Goal: Task Accomplishment & Management: Complete application form

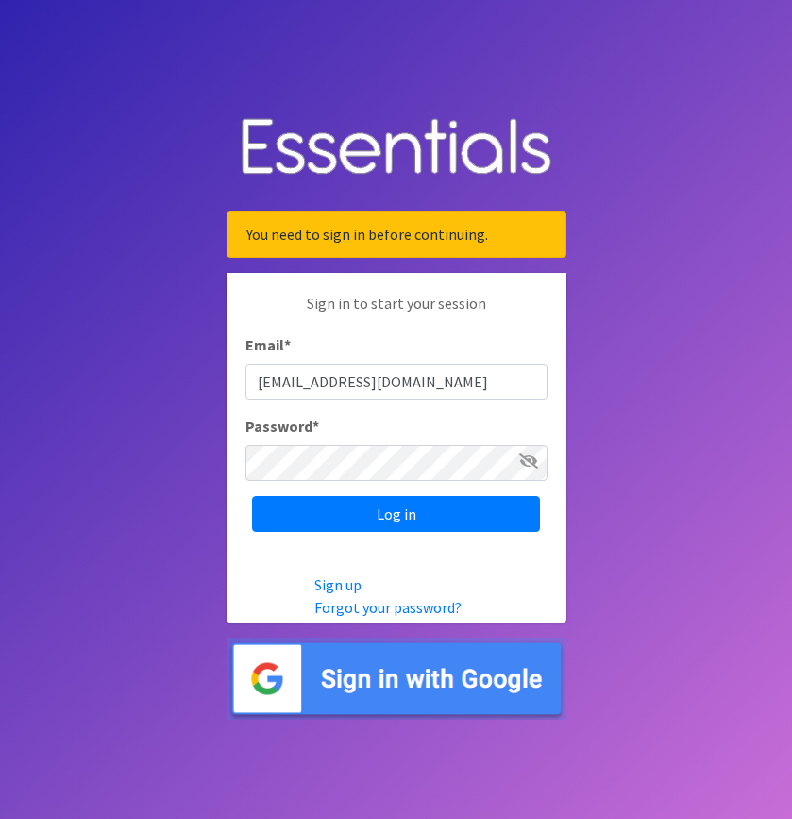
type input "[EMAIL_ADDRESS][DOMAIN_NAME]"
click at [252, 496] on input "Log in" at bounding box center [396, 514] width 288 height 36
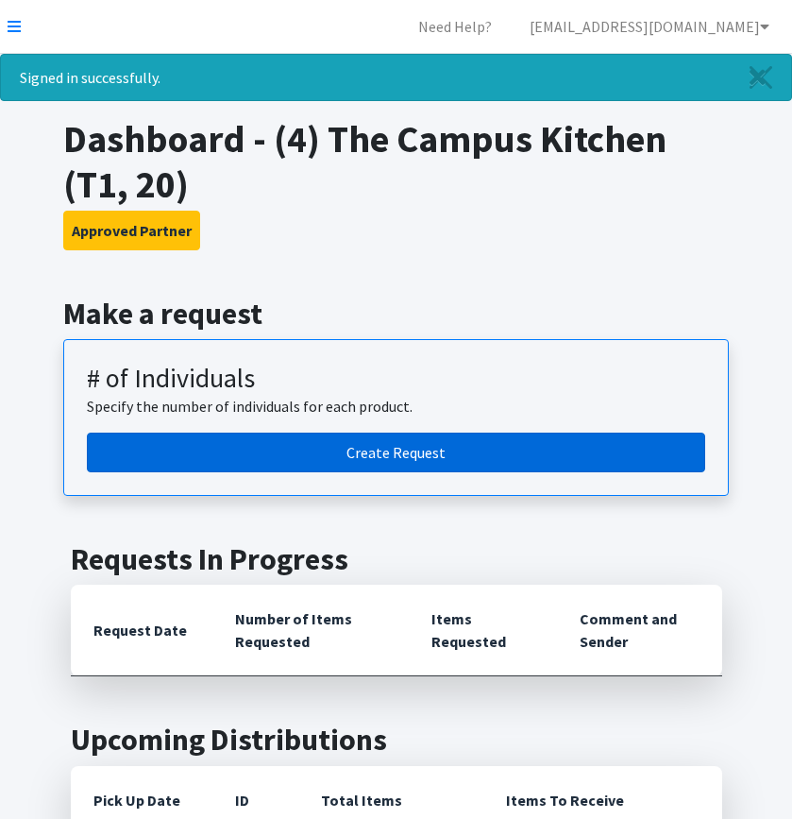
click at [454, 455] on link "Create Request" at bounding box center [396, 453] width 619 height 40
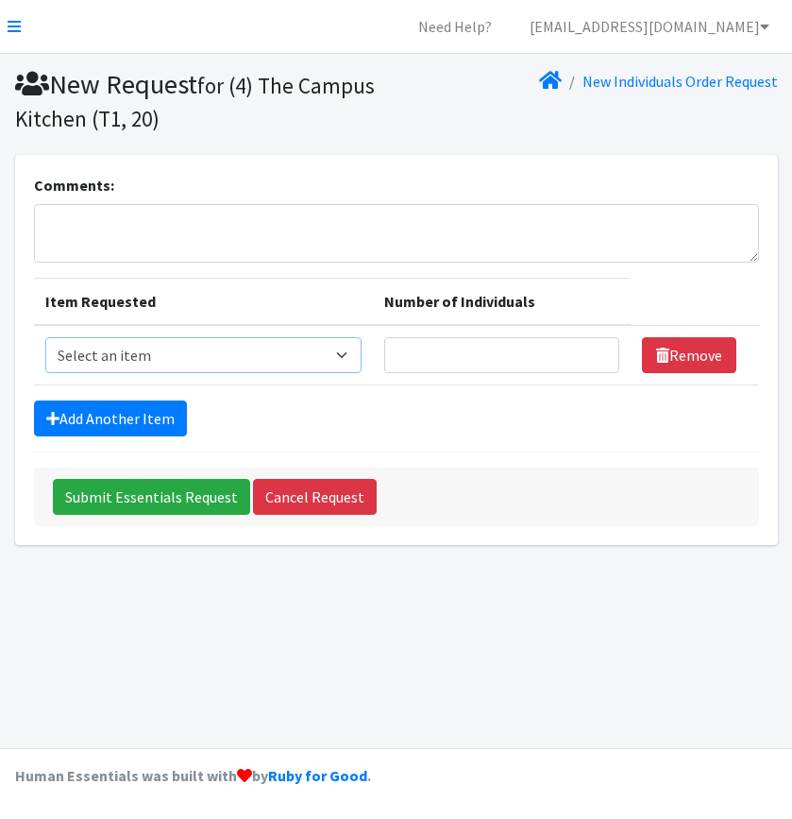
click at [257, 351] on select "Select an item A: Babies - Size 0 (Preemie) A: Babies - Size 01 (newborn) A: Ba…" at bounding box center [203, 355] width 316 height 36
click at [343, 358] on select "Select an item A: Babies - Size 0 (Preemie) A: Babies - Size 01 (newborn) A: Ba…" at bounding box center [203, 355] width 316 height 36
select select "5613"
click at [45, 337] on select "Select an item A: Babies - Size 0 (Preemie) A: Babies - Size 01 (newborn) A: Ba…" at bounding box center [203, 355] width 316 height 36
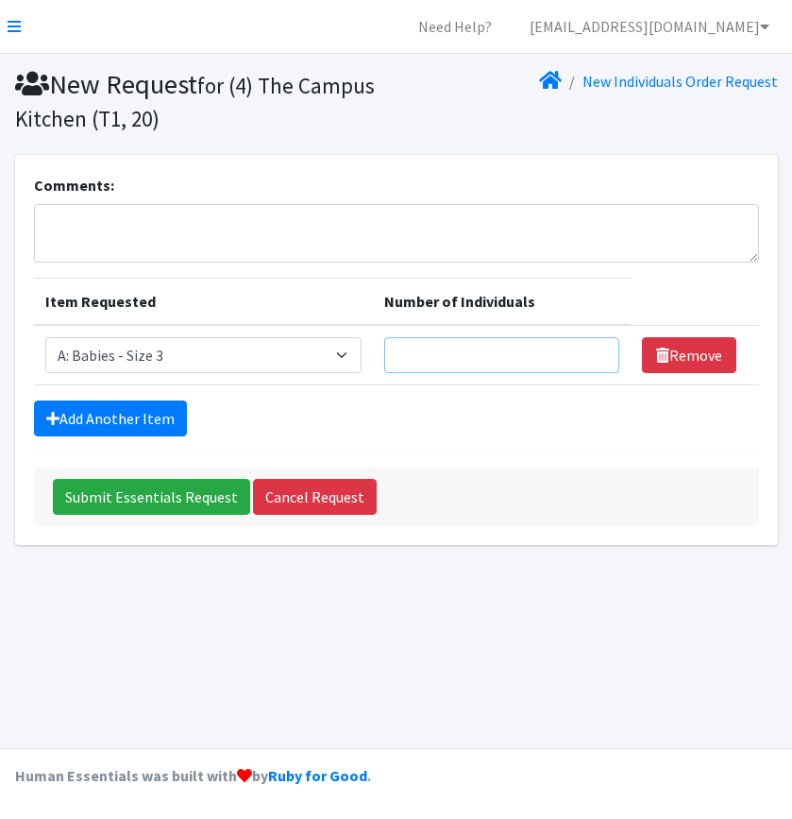
click at [442, 349] on input "Number of Individuals" at bounding box center [501, 355] width 235 height 36
type input "1"
click at [149, 424] on link "Add Another Item" at bounding box center [110, 418] width 153 height 36
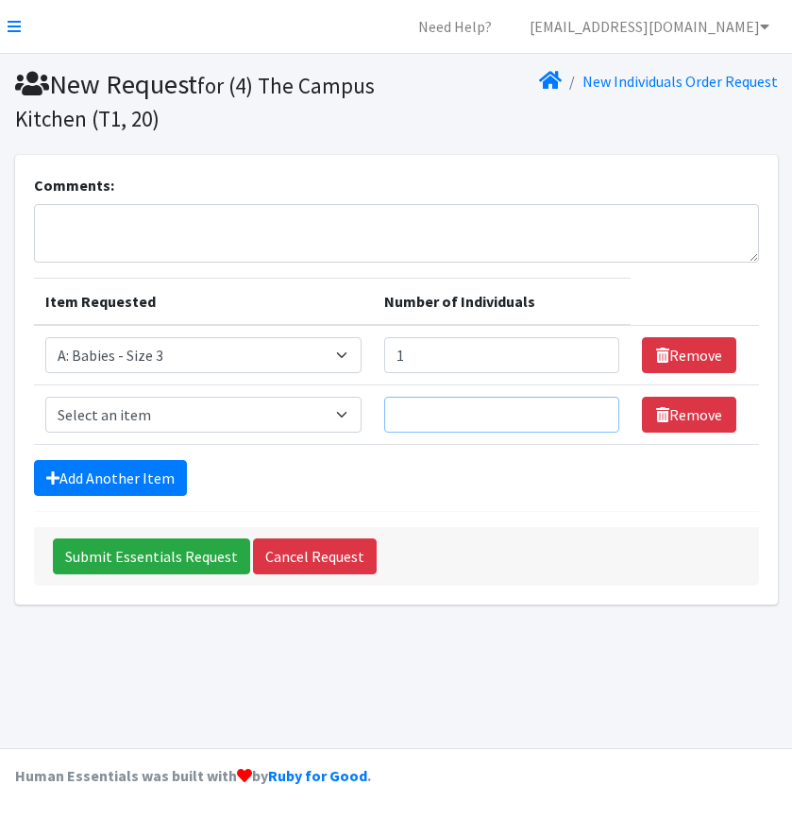
click at [435, 420] on input "Number of Individuals" at bounding box center [501, 415] width 235 height 36
type input "2"
click at [152, 475] on link "Add Another Item" at bounding box center [110, 478] width 153 height 36
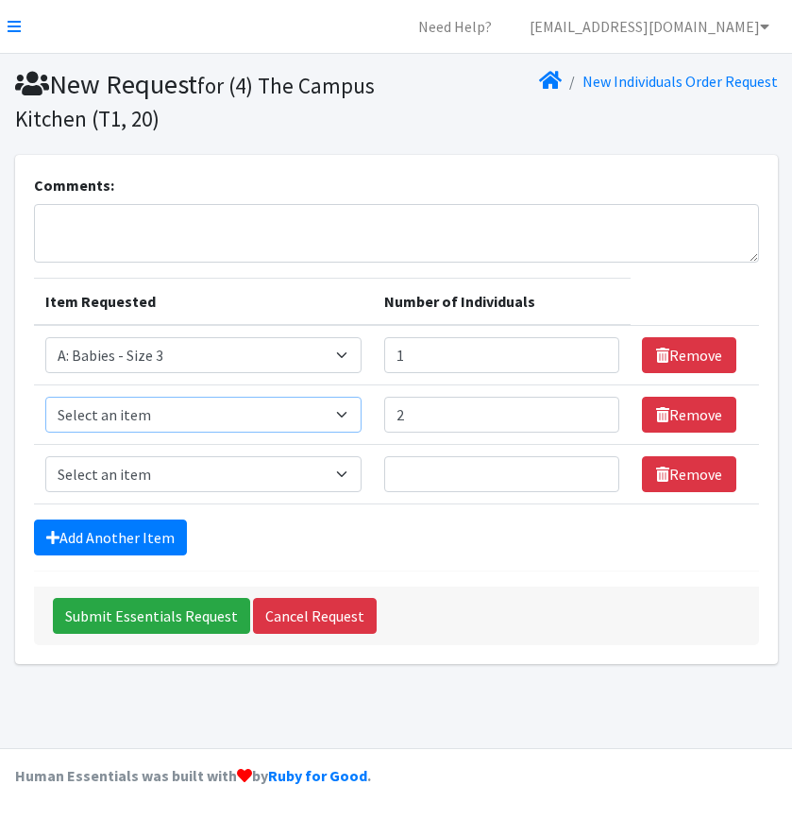
click at [192, 421] on select "Select an item A: Babies - Size 0 (Preemie) A: Babies - Size 01 (newborn) A: Ba…" at bounding box center [203, 415] width 316 height 36
select select "5614"
click at [45, 397] on select "Select an item A: Babies - Size 0 (Preemie) A: Babies - Size 01 (newborn) A: Ba…" at bounding box center [203, 415] width 316 height 36
click at [162, 468] on select "Select an item A: Babies - Size 0 (Preemie) A: Babies - Size 01 (newborn) A: Ba…" at bounding box center [203, 474] width 316 height 36
select select "5616"
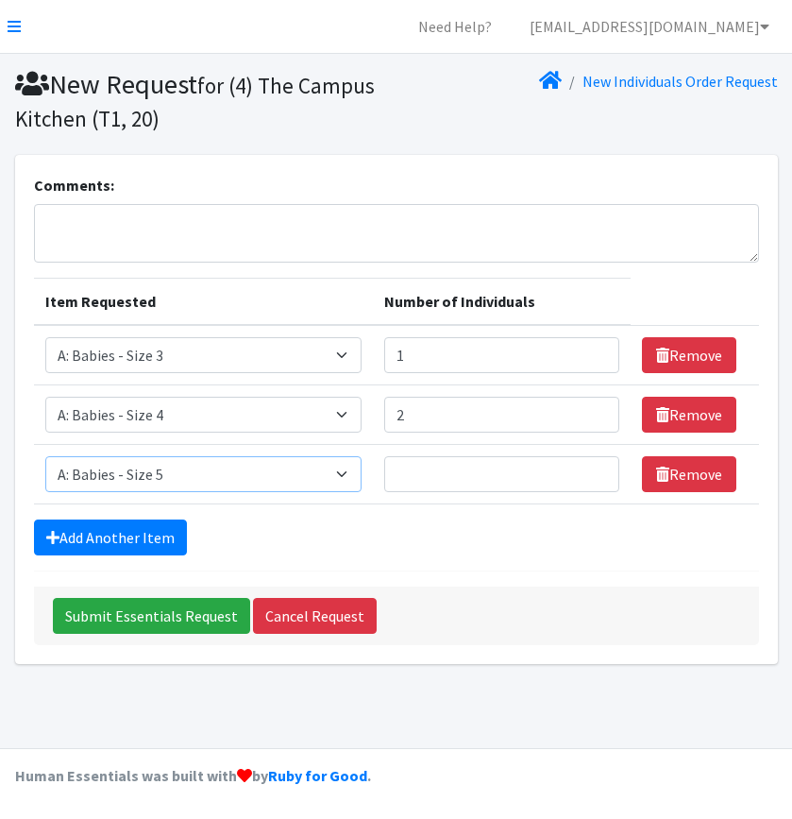
click at [45, 456] on select "Select an item A: Babies - Size 0 (Preemie) A: Babies - Size 01 (newborn) A: Ba…" at bounding box center [203, 474] width 316 height 36
click at [438, 479] on input "Number of Individuals" at bounding box center [501, 474] width 235 height 36
type input "3"
click at [151, 537] on link "Add Another Item" at bounding box center [110, 537] width 153 height 36
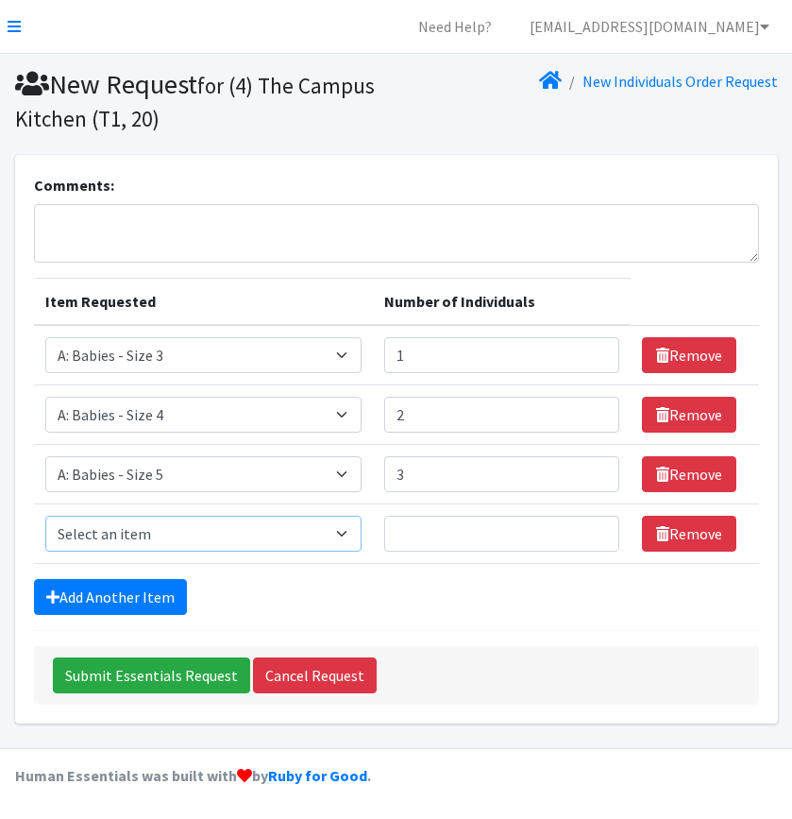
click at [241, 538] on select "Select an item A: Babies - Size 0 (Preemie) A: Babies - Size 01 (newborn) A: Ba…" at bounding box center [203, 534] width 316 height 36
select select "5617"
click at [45, 516] on select "Select an item A: Babies - Size 0 (Preemie) A: Babies - Size 01 (newborn) A: Ba…" at bounding box center [203, 534] width 316 height 36
click at [447, 540] on input "Number of Individuals" at bounding box center [501, 534] width 235 height 36
type input "1"
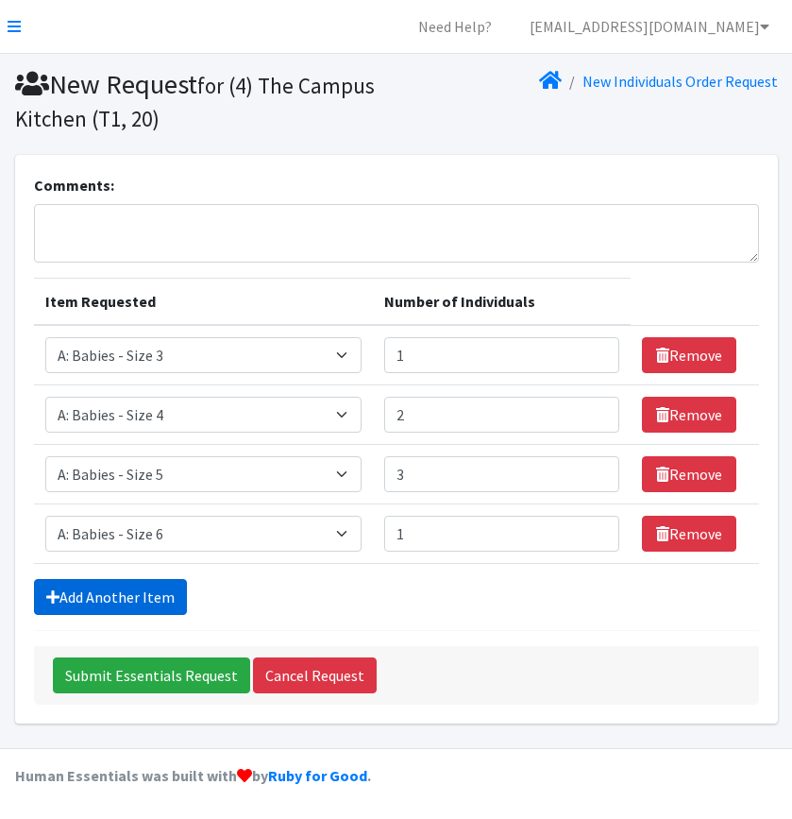
click at [140, 592] on link "Add Another Item" at bounding box center [110, 597] width 153 height 36
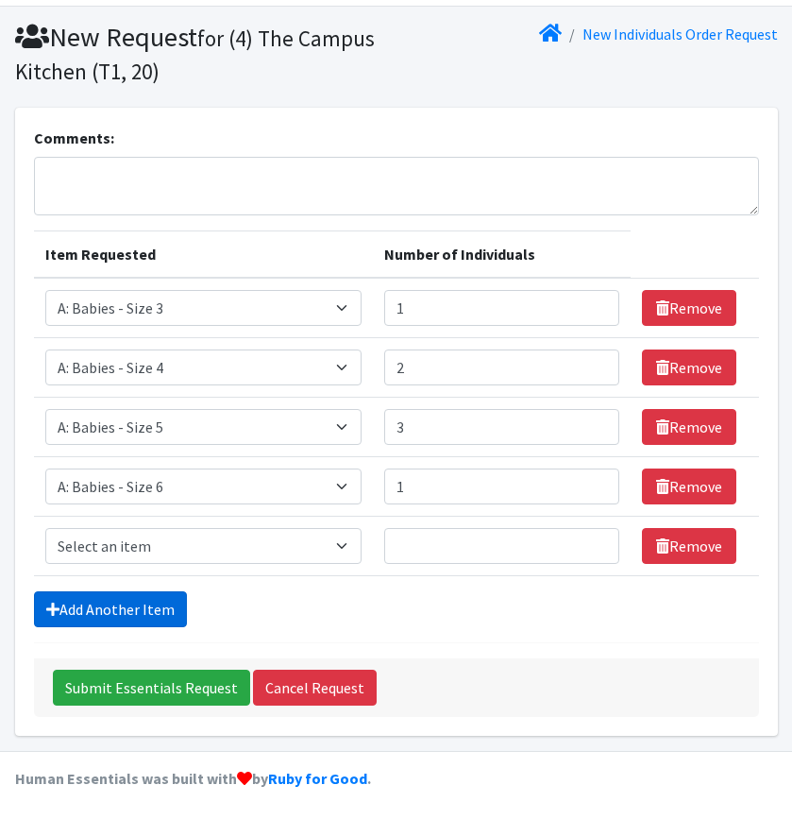
scroll to position [50, 0]
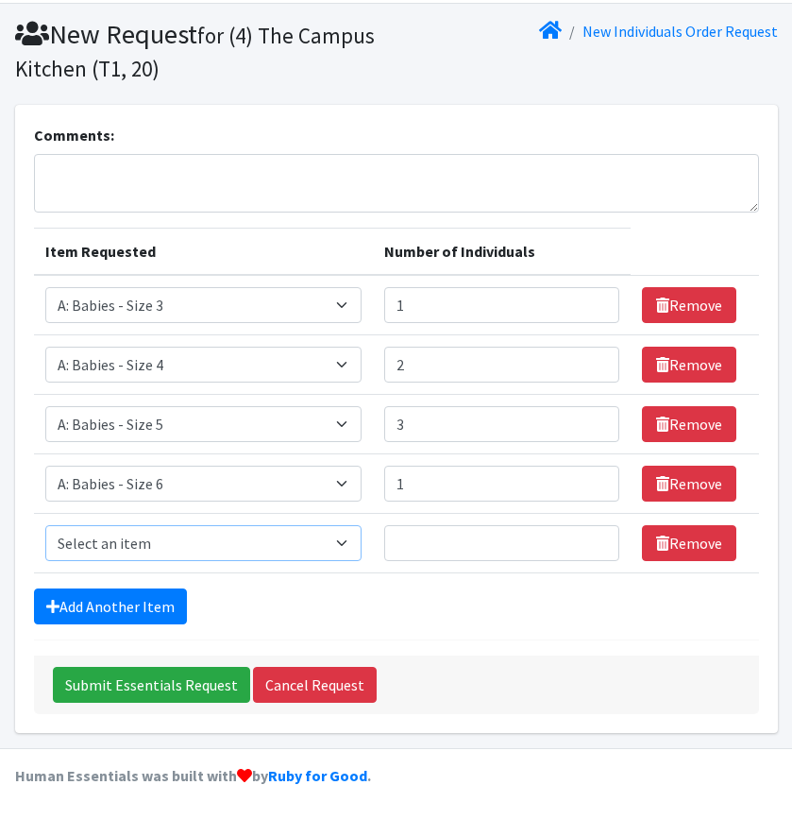
click at [176, 546] on select "Select an item A: Babies - Size 0 (Preemie) A: Babies - Size 01 (newborn) A: Ba…" at bounding box center [203, 543] width 316 height 36
select select "8888"
click at [45, 525] on select "Select an item A: Babies - Size 0 (Preemie) A: Babies - Size 01 (newborn) A: Ba…" at bounding box center [203, 543] width 316 height 36
click at [471, 537] on input "Number of Individuals" at bounding box center [501, 543] width 235 height 36
type input "4"
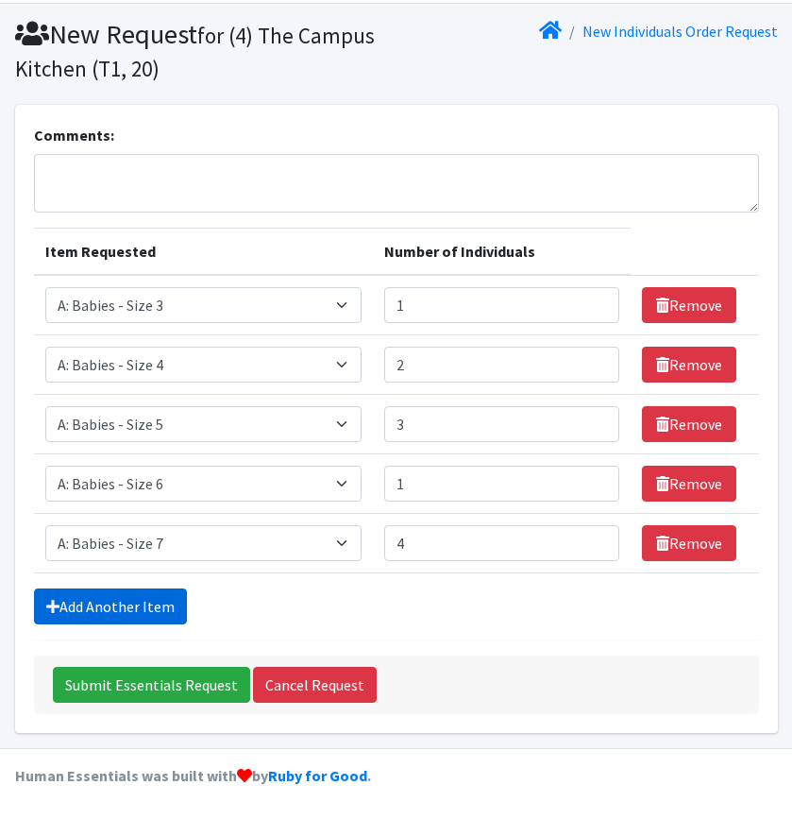
click at [132, 613] on link "Add Another Item" at bounding box center [110, 606] width 153 height 36
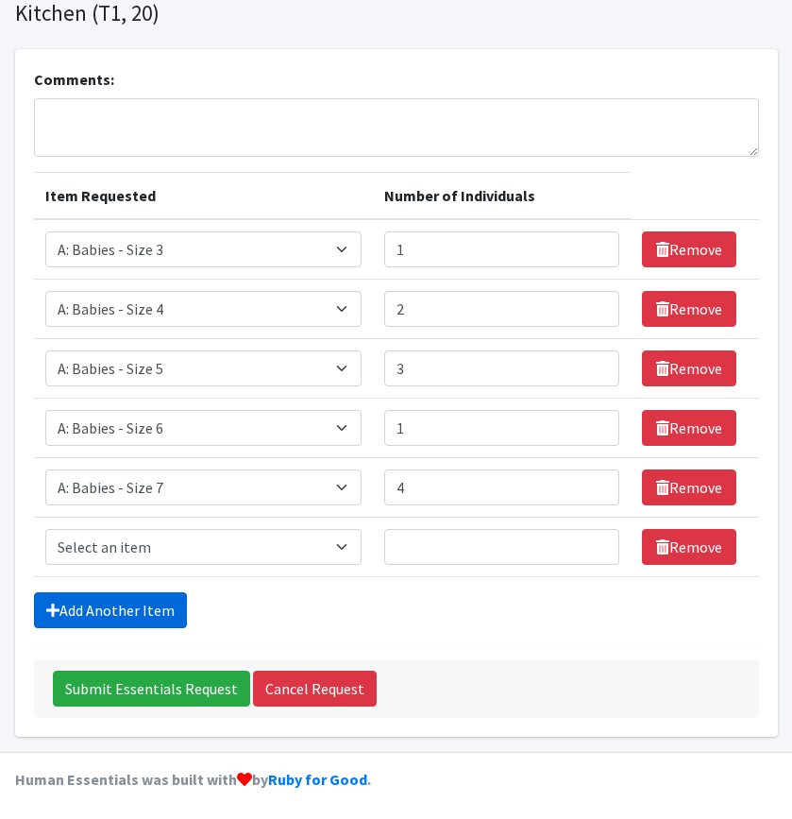
scroll to position [110, 0]
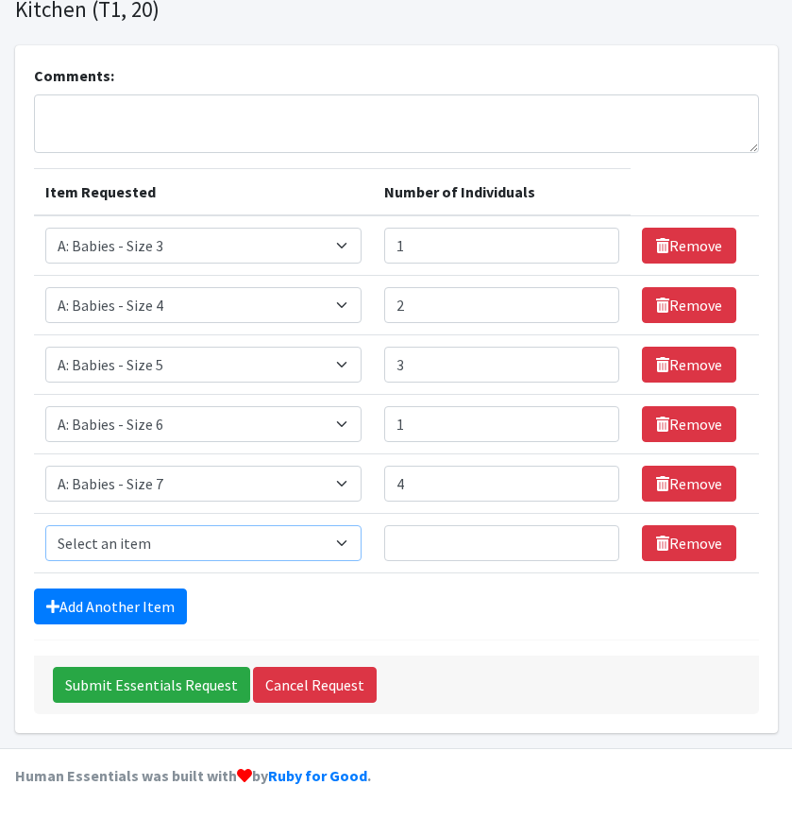
click at [307, 542] on select "Select an item A: Babies - Size 0 (Preemie) A: Babies - Size 01 (newborn) A: Ba…" at bounding box center [203, 543] width 316 height 36
select select "5598"
click at [45, 525] on select "Select an item A: Babies - Size 0 (Preemie) A: Babies - Size 01 (newborn) A: Ba…" at bounding box center [203, 543] width 316 height 36
click at [452, 533] on input "Number of Individuals" at bounding box center [501, 543] width 235 height 36
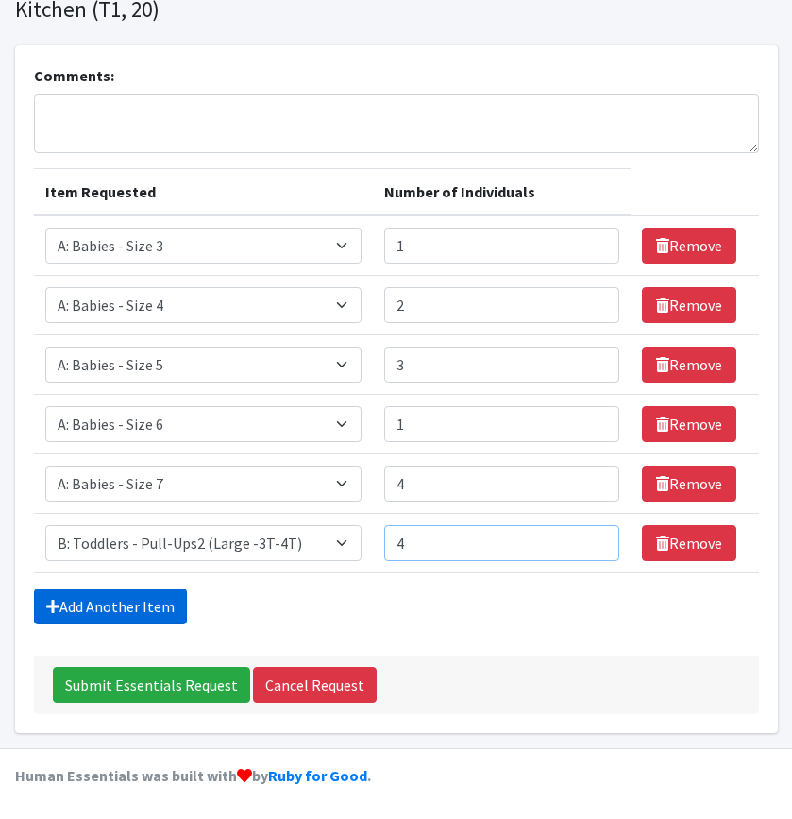
type input "4"
click at [64, 611] on link "Add Another Item" at bounding box center [110, 606] width 153 height 36
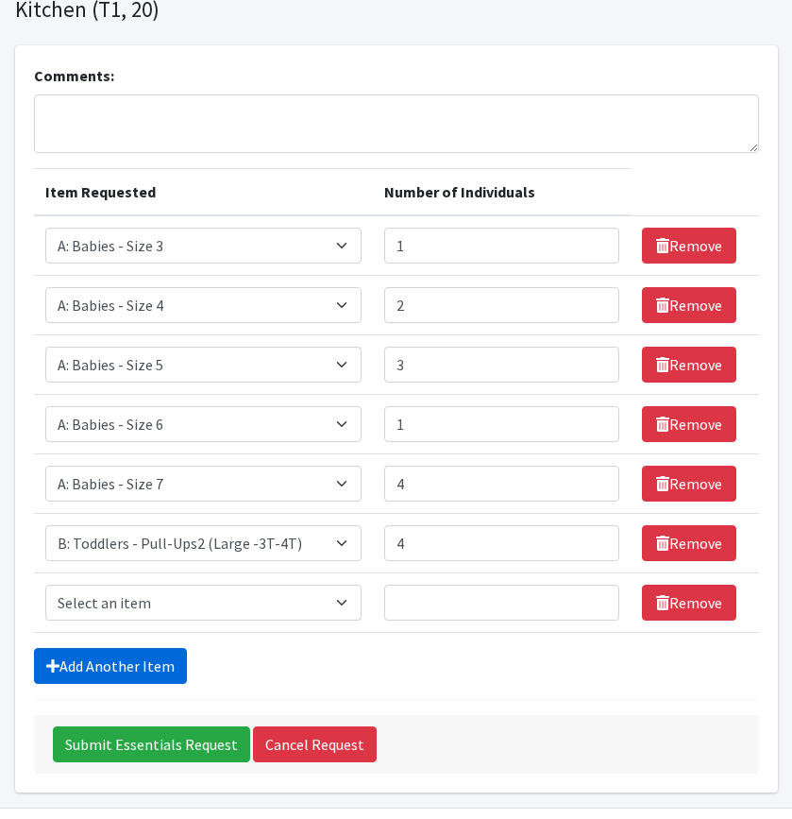
scroll to position [169, 0]
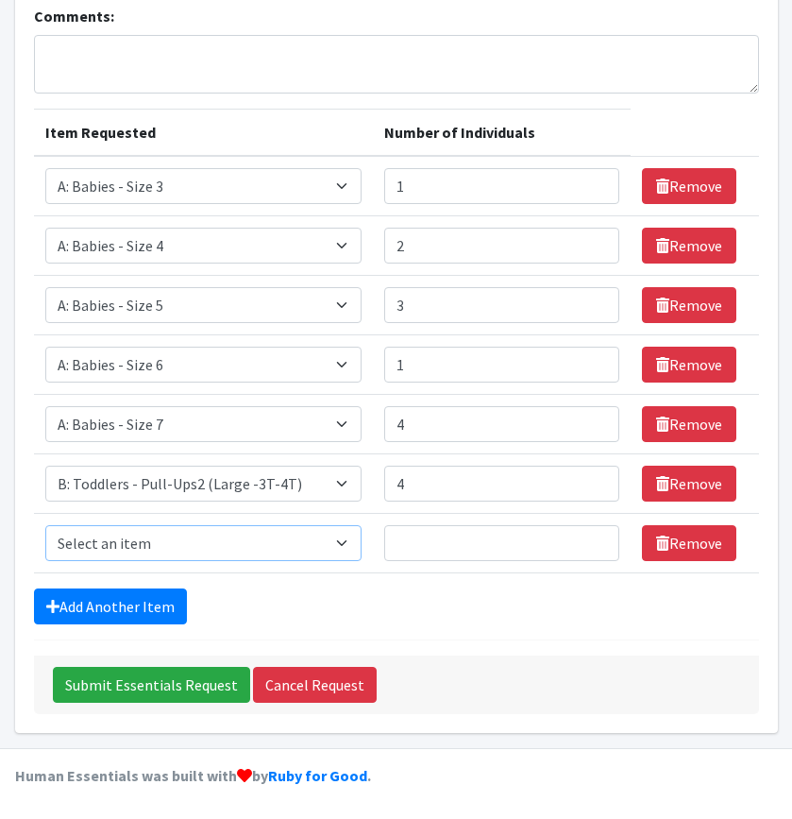
click at [141, 544] on select "Select an item A: Babies - Size 0 (Preemie) A: Babies - Size 01 (newborn) A: Ba…" at bounding box center [203, 543] width 316 height 36
select select "5599"
click at [45, 525] on select "Select an item A: Babies - Size 0 (Preemie) A: Babies - Size 01 (newborn) A: Ba…" at bounding box center [203, 543] width 316 height 36
click at [445, 534] on input "Number of Individuals" at bounding box center [501, 543] width 235 height 36
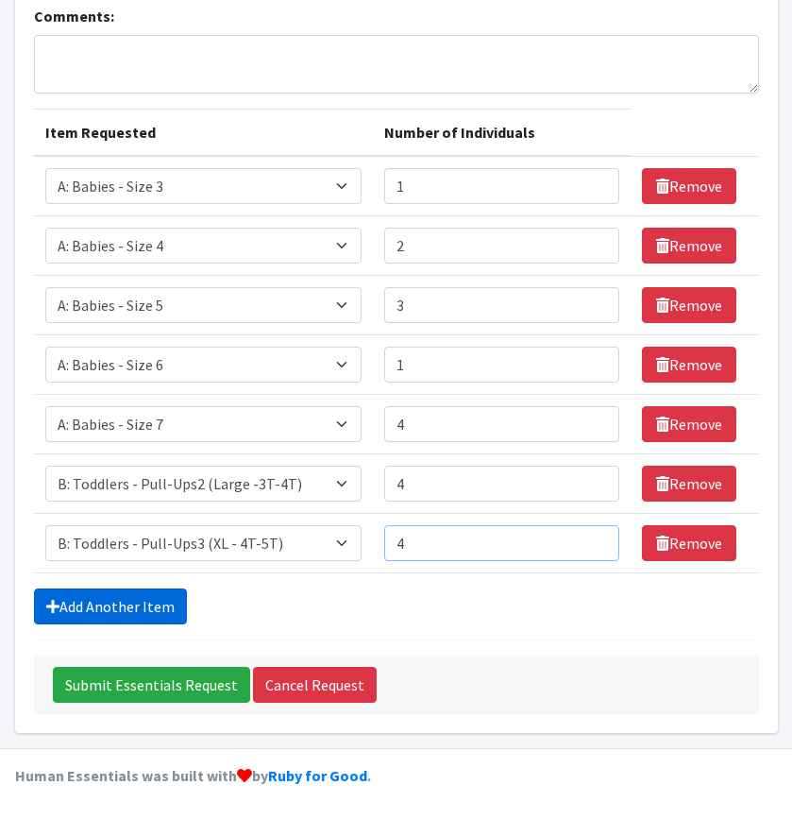
type input "4"
click at [164, 604] on link "Add Another Item" at bounding box center [110, 606] width 153 height 36
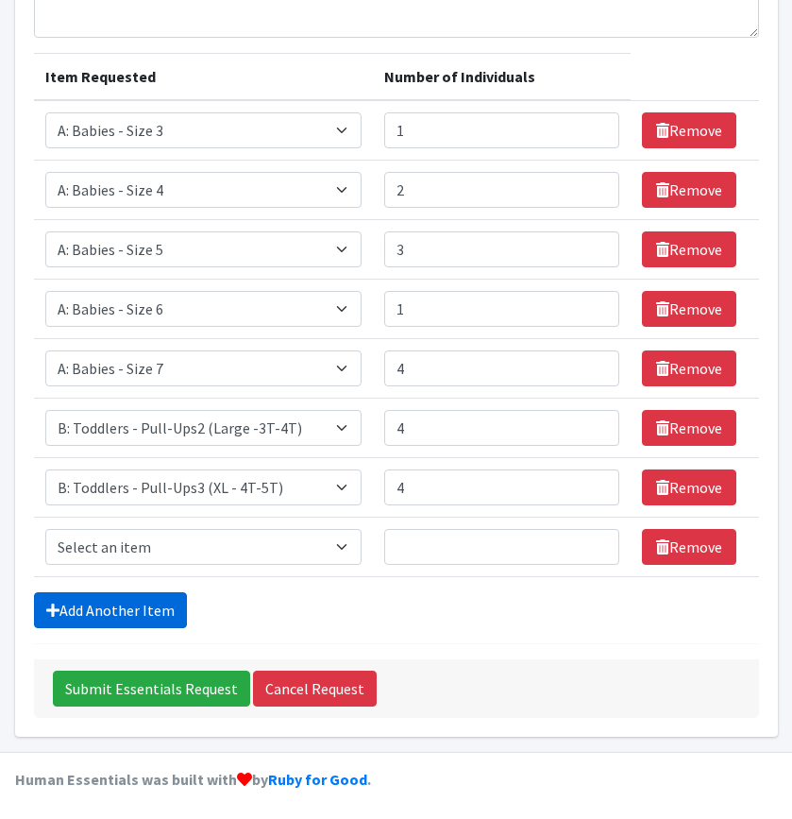
scroll to position [229, 0]
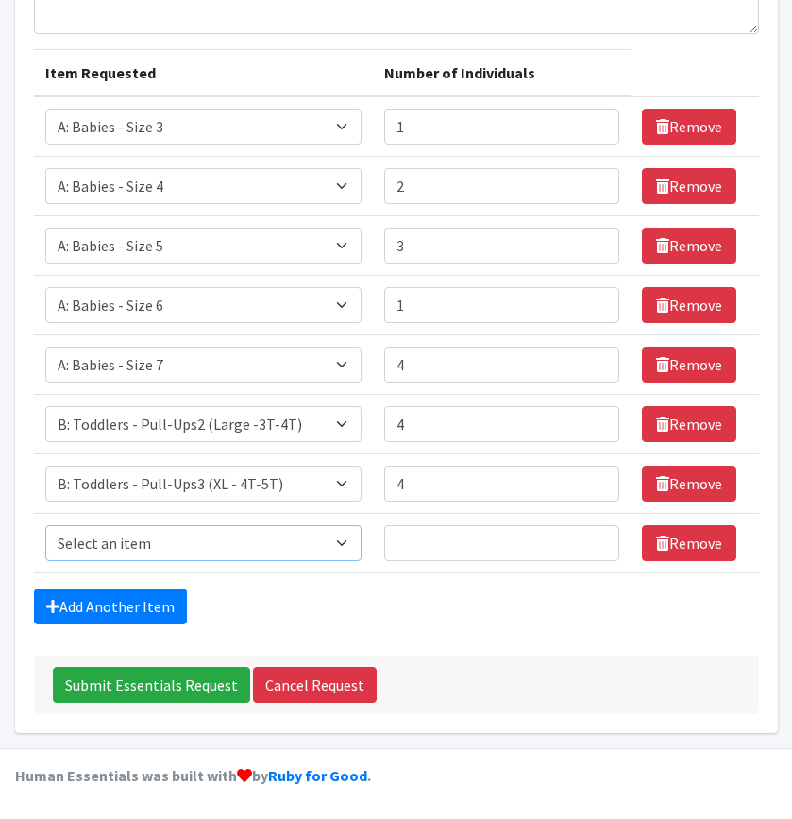
click at [174, 535] on select "Select an item A: Babies - Size 0 (Preemie) A: Babies - Size 01 (newborn) A: Ba…" at bounding box center [203, 543] width 316 height 36
click at [442, 489] on input "4" at bounding box center [501, 484] width 235 height 36
type input "5"
click at [335, 622] on div "Add Another Item" at bounding box center [396, 606] width 725 height 36
click at [656, 547] on icon at bounding box center [662, 543] width 13 height 15
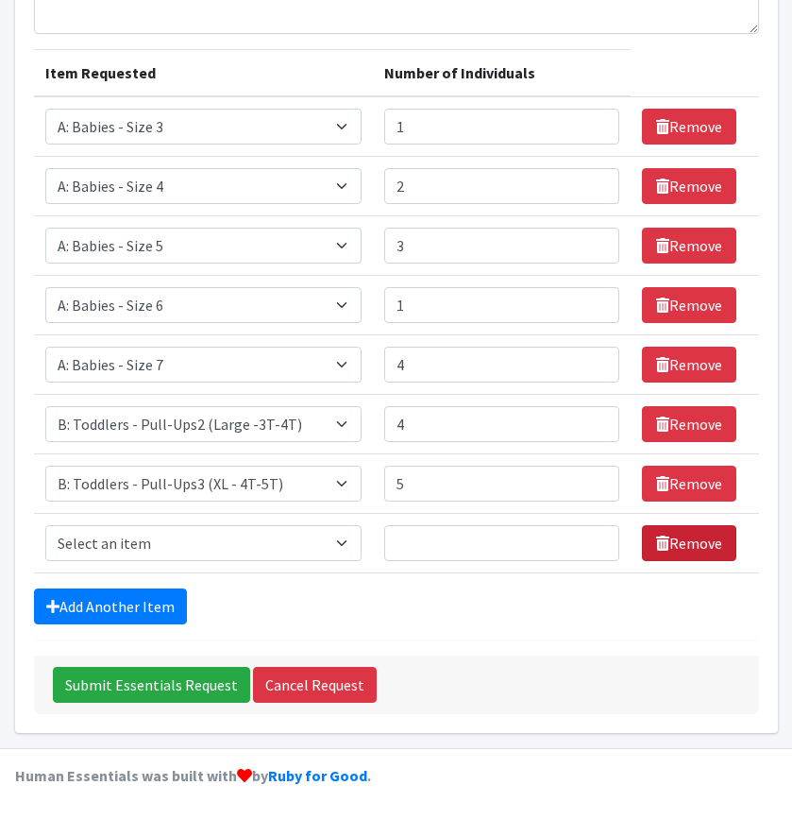
click at [696, 536] on link "Remove" at bounding box center [689, 543] width 94 height 36
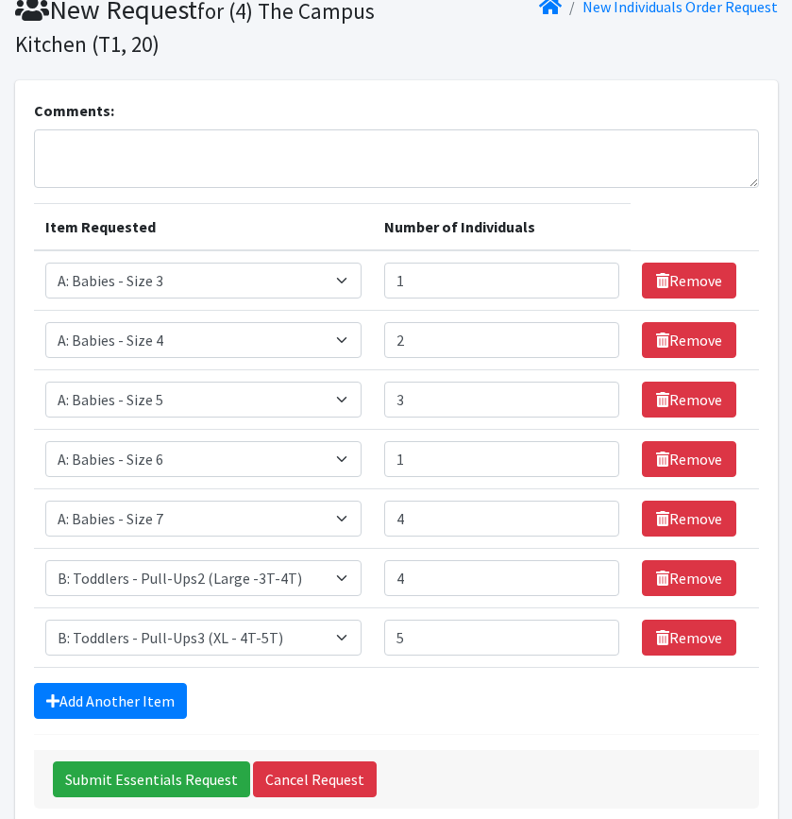
scroll to position [169, 0]
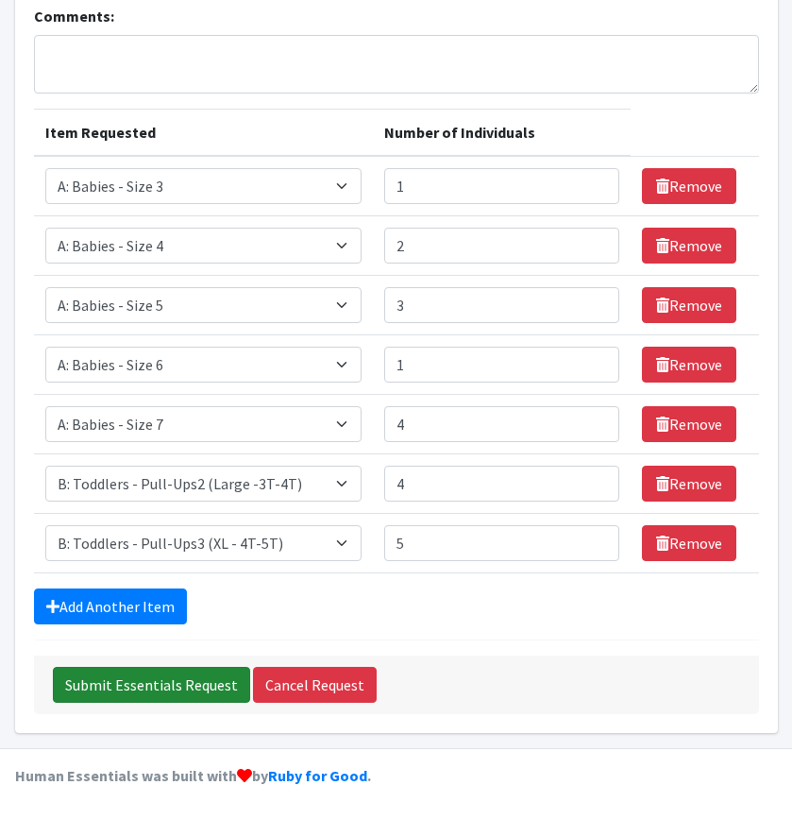
click at [182, 684] on input "Submit Essentials Request" at bounding box center [151, 685] width 197 height 36
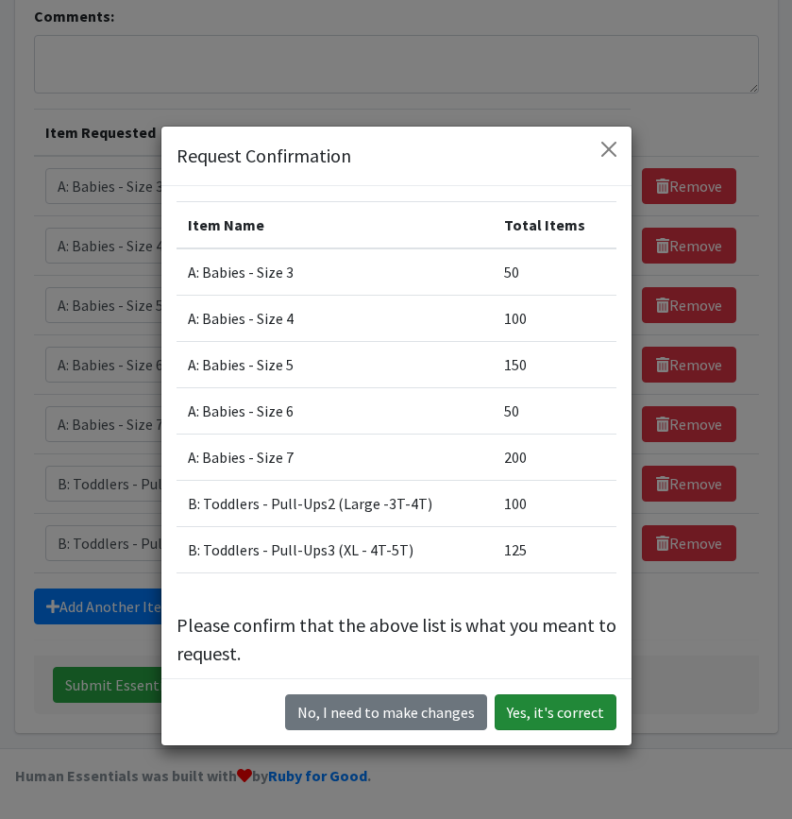
click at [551, 702] on button "Yes, it's correct" at bounding box center [556, 712] width 122 height 36
